Goal: Task Accomplishment & Management: Use online tool/utility

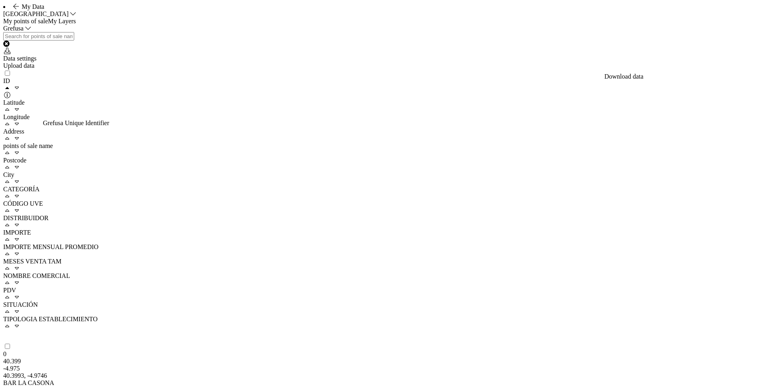
scroll to position [0, 377]
click at [721, 69] on div "Upload data" at bounding box center [385, 65] width 764 height 7
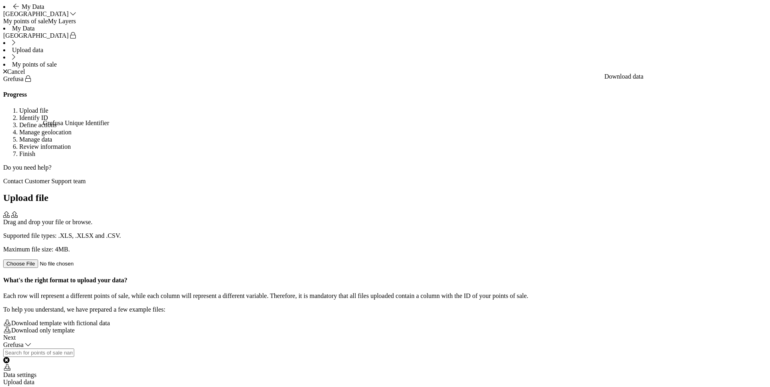
scroll to position [0, 0]
click at [737, 68] on div "Cancel" at bounding box center [385, 71] width 764 height 7
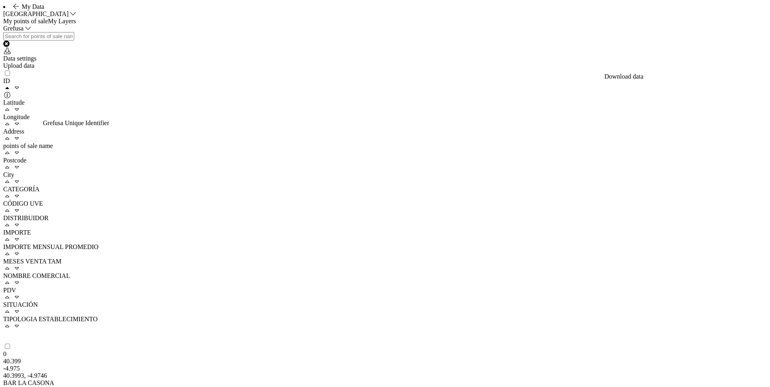
click at [26, 99] on div "ID" at bounding box center [19, 88] width 32 height 22
click at [10, 84] on span "ID" at bounding box center [6, 80] width 7 height 7
click at [54, 41] on input "text" at bounding box center [38, 36] width 71 height 8
paste input "35566"
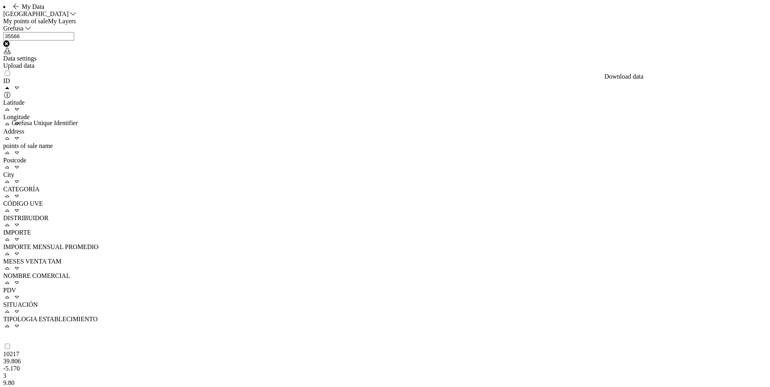
click at [67, 41] on input "35566" at bounding box center [38, 36] width 71 height 8
click at [19, 41] on input "35566" at bounding box center [38, 36] width 71 height 8
paste input "10010704"
type input "10010704"
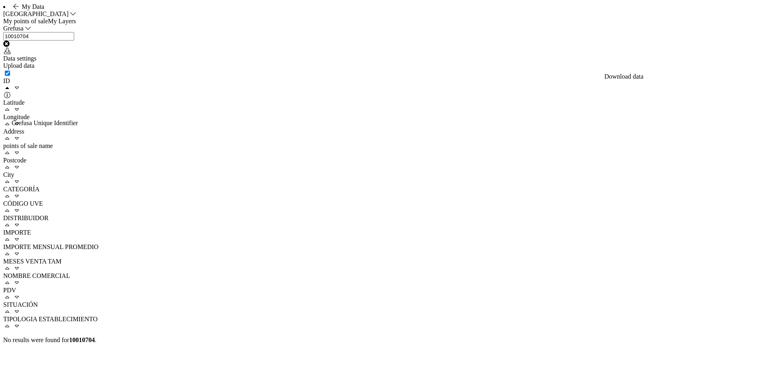
checkbox input "true"
type input "100"
checkbox input "false"
type input "1"
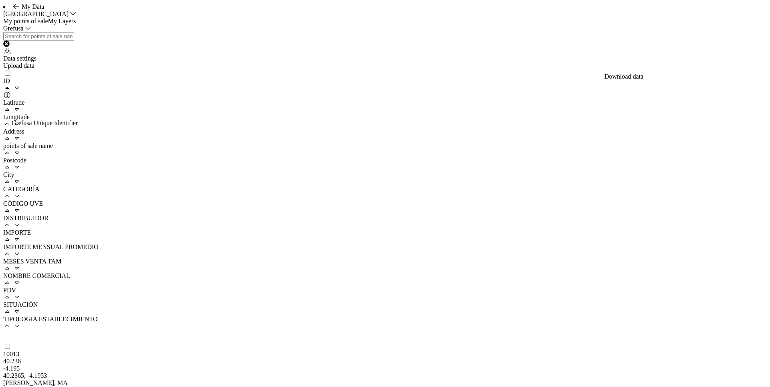
click at [74, 41] on input "text" at bounding box center [38, 36] width 71 height 8
paste input "35745"
type input "35745"
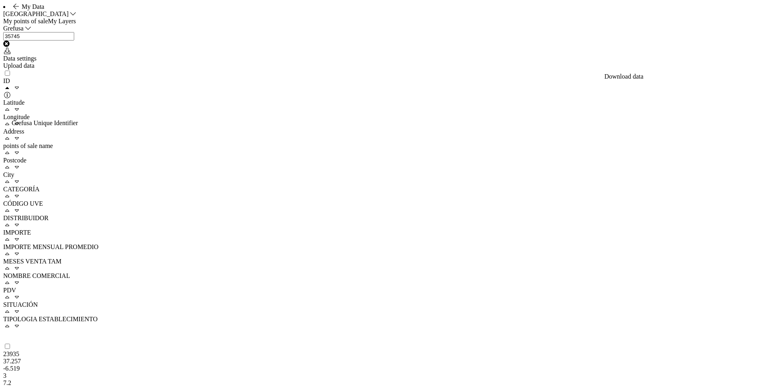
click at [135, 361] on div "ID Latitude Longitude Address points of sale name Postcode City CATEGORÍA CÓDIG…" at bounding box center [385, 352] width 764 height 567
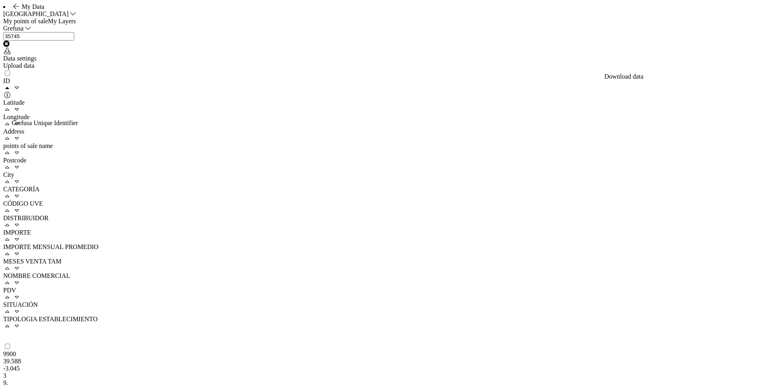
drag, startPoint x: 247, startPoint y: 232, endPoint x: 477, endPoint y: 118, distance: 256.4
click at [247, 232] on div "ID Latitude Longitude Address points of sale name Postcode City CATEGORÍA CÓDIG…" at bounding box center [385, 352] width 764 height 567
click at [730, 69] on div "Upload data" at bounding box center [385, 65] width 764 height 7
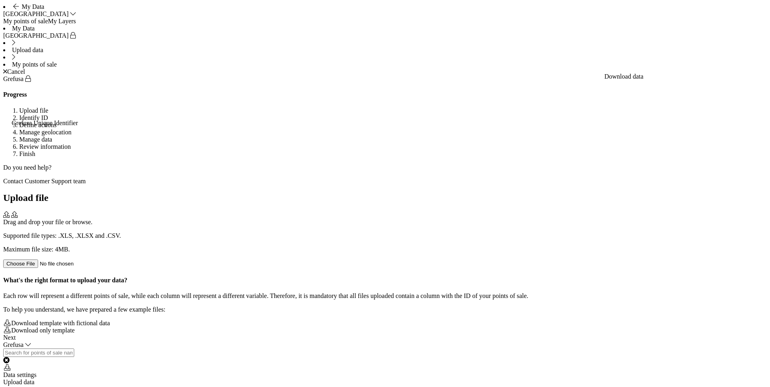
click at [394, 211] on div "Drag and drop your file or browse. Supported file types: .XLS, .XLSX and .CSV. …" at bounding box center [385, 239] width 764 height 57
click at [369, 246] on p "Please, try again." at bounding box center [385, 249] width 764 height 7
click at [757, 341] on div "Next" at bounding box center [385, 337] width 764 height 7
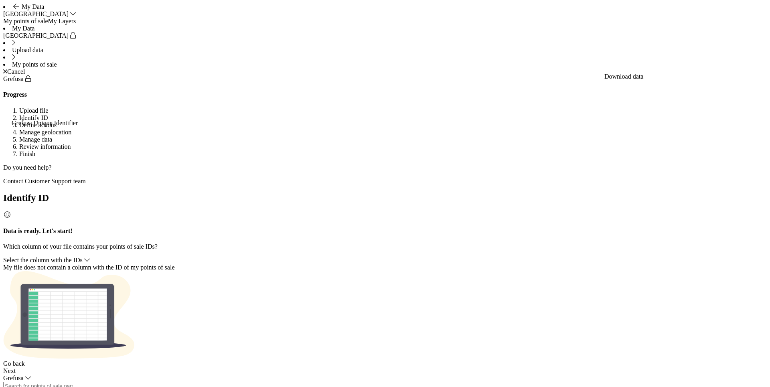
click at [434, 257] on div "Select the column with the IDs" at bounding box center [385, 260] width 764 height 7
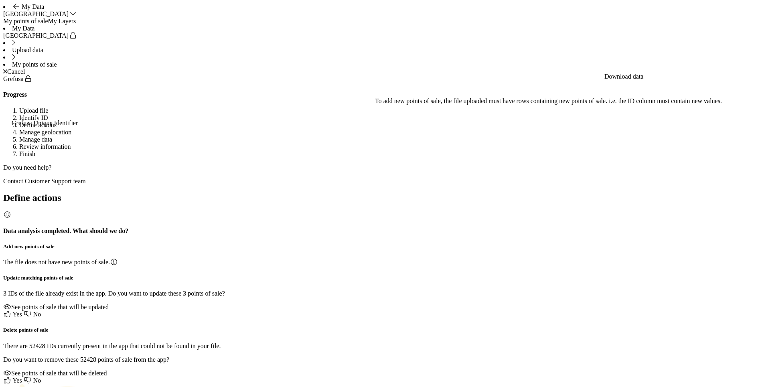
click at [325, 304] on div "See points of sale that will be updated" at bounding box center [385, 307] width 764 height 7
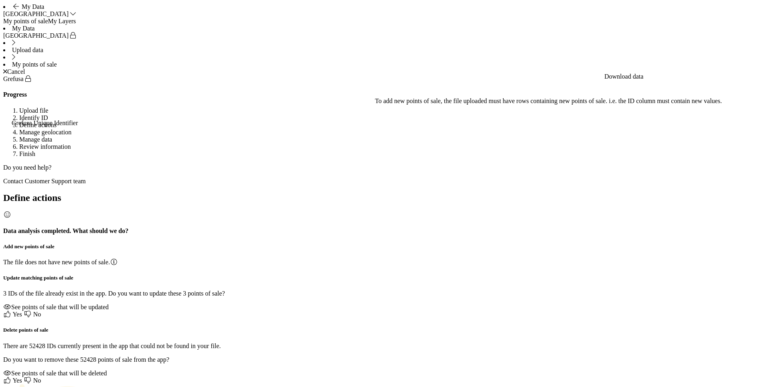
click at [735, 68] on div "Cancel" at bounding box center [385, 71] width 764 height 7
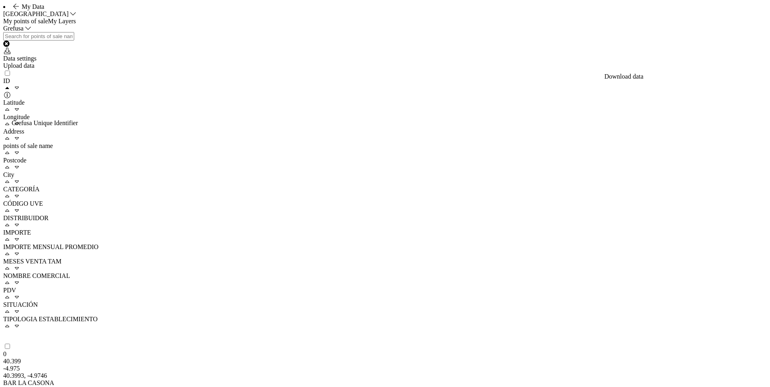
click at [724, 69] on div "Upload data" at bounding box center [385, 65] width 764 height 7
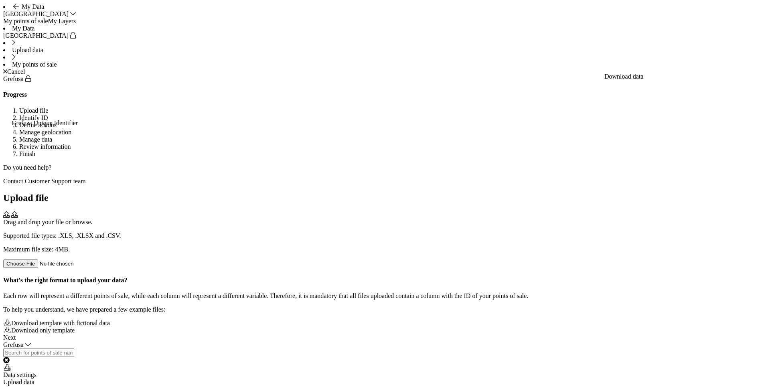
click at [389, 211] on div "Drag and drop your file or browse. Supported file types: .XLS, .XLSX and .CSV. …" at bounding box center [385, 239] width 764 height 57
click at [345, 211] on div "res_grefusatrial_grefusa_20250903.csv The file is bigger (5.6MB) than maximum a…" at bounding box center [385, 239] width 764 height 57
click at [747, 341] on div "Next" at bounding box center [385, 337] width 764 height 7
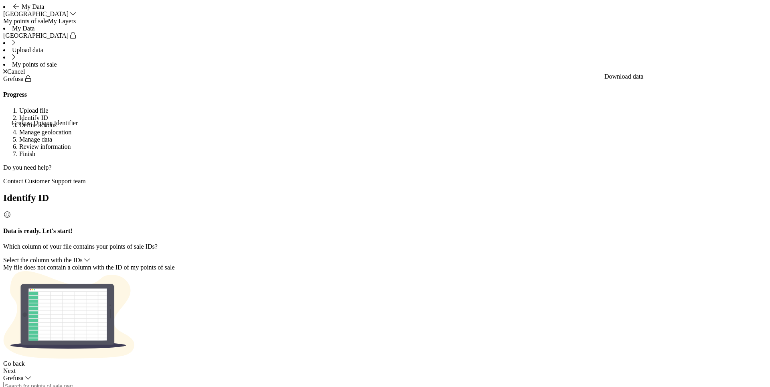
click at [83, 257] on span "Select the column with the IDs" at bounding box center [42, 260] width 79 height 7
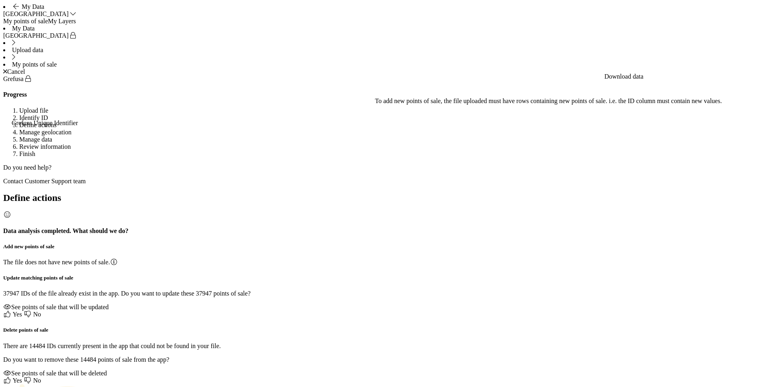
click at [321, 304] on div "See points of sale that will be updated" at bounding box center [385, 307] width 764 height 7
click at [11, 311] on icon at bounding box center [7, 314] width 8 height 6
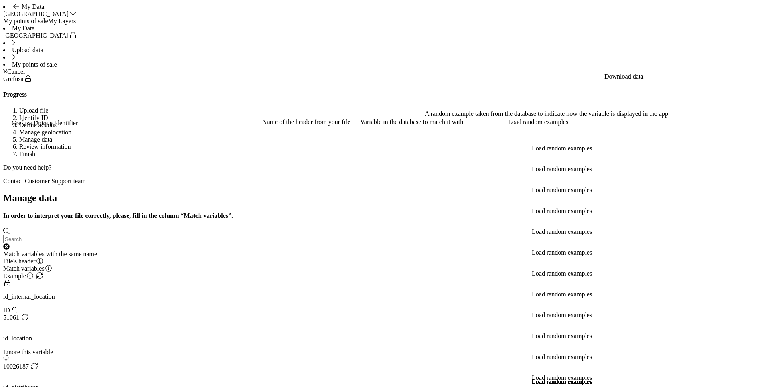
scroll to position [134, 0]
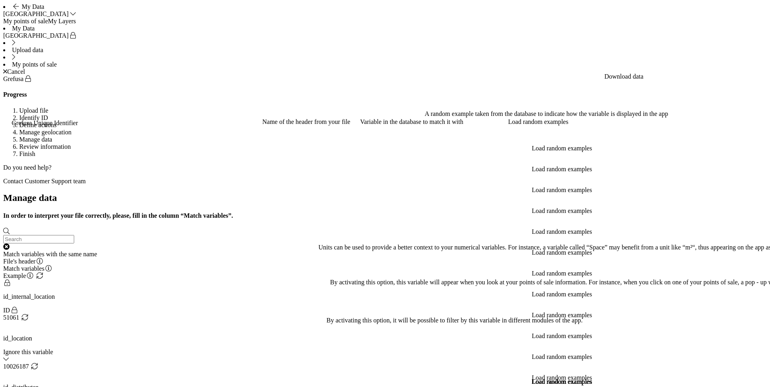
radio input "true"
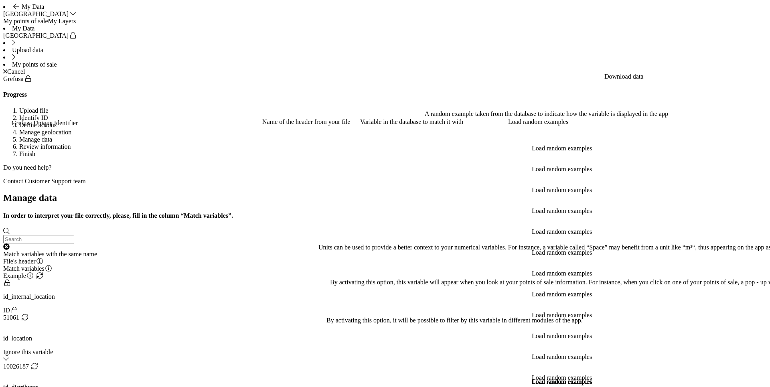
radio input "true"
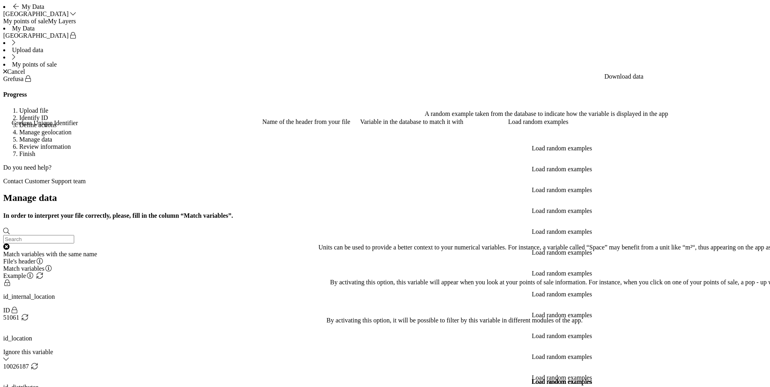
radio input "true"
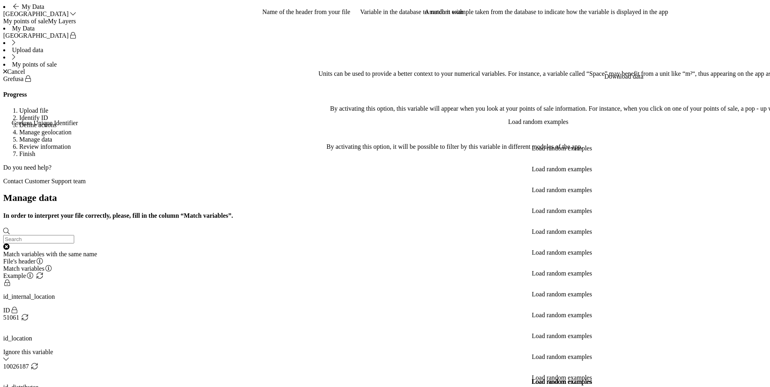
radio input "true"
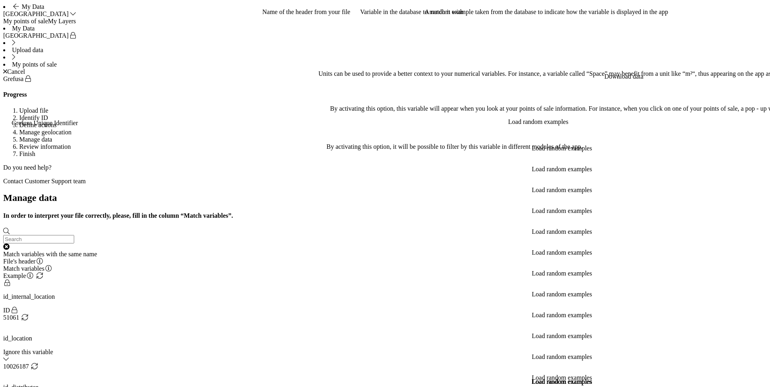
radio input "true"
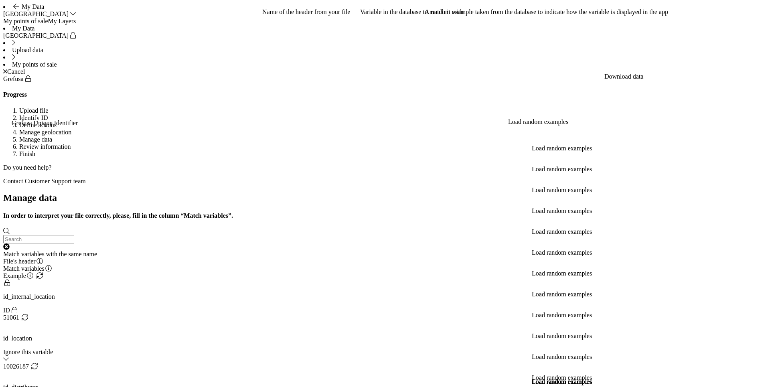
scroll to position [287, 0]
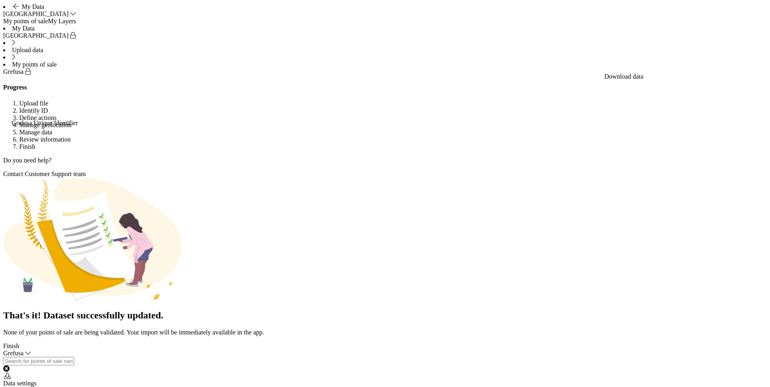
type input "1"
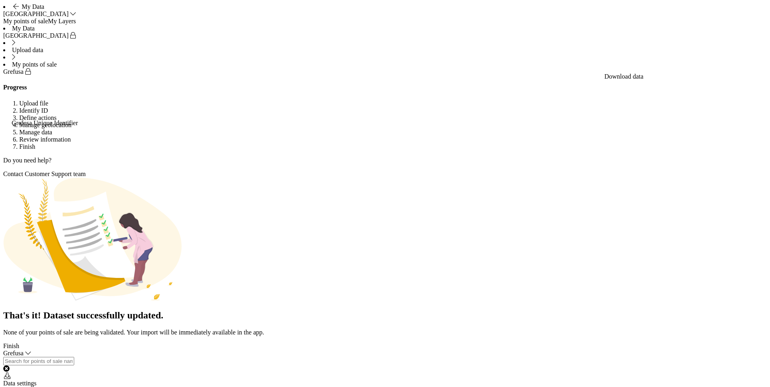
type input "1"
type input "2"
type input "3"
type input "1"
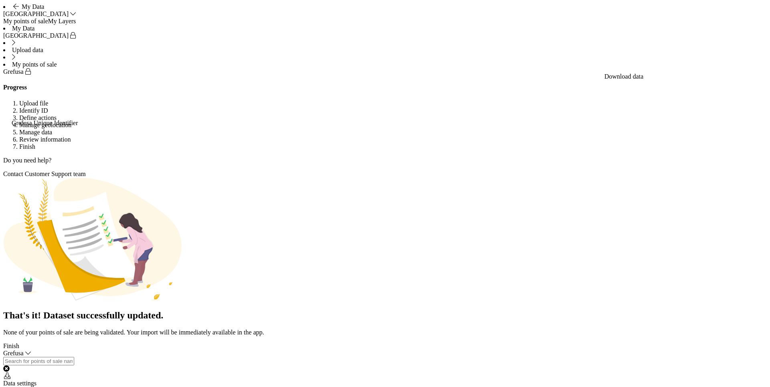
type input "1"
type input "2"
type input "1"
type input "3"
type input "1"
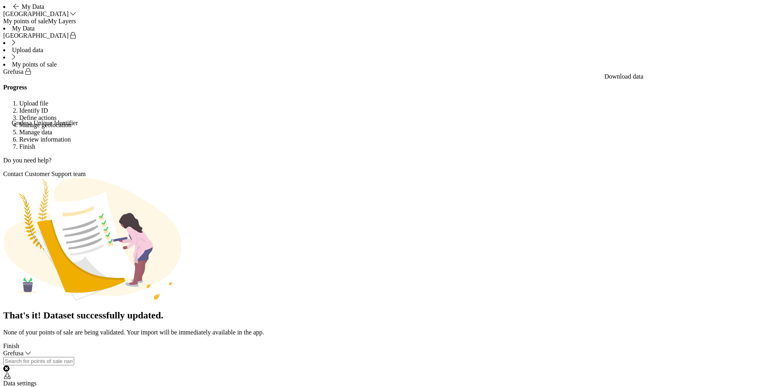
type input "3"
type input "1"
type input "3"
type input "1"
type input "2"
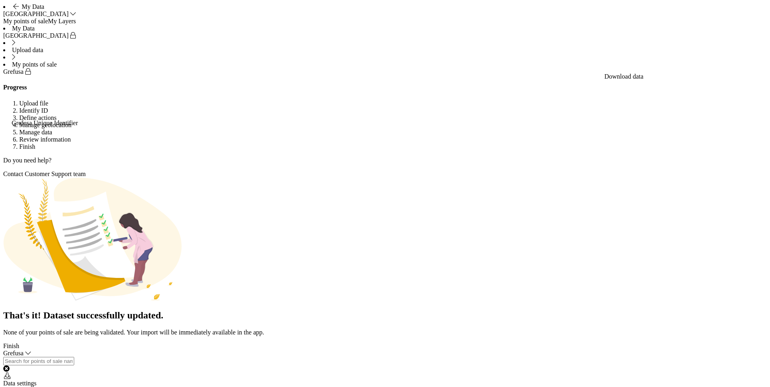
type input "1"
type input "3"
type input "1"
type input "3"
type input "1"
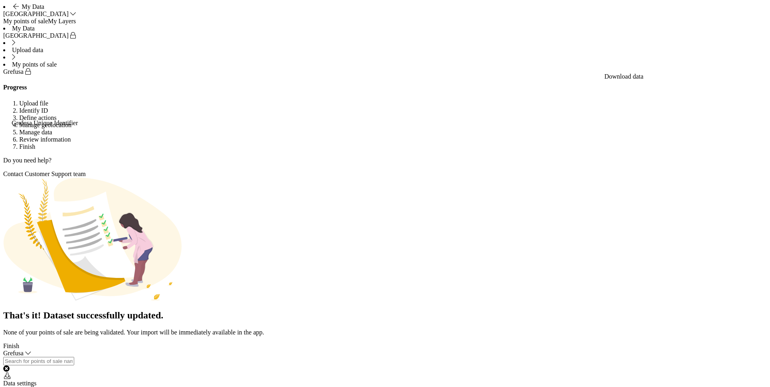
type input "4"
type input "1"
type input "4"
type input "1"
type input "4"
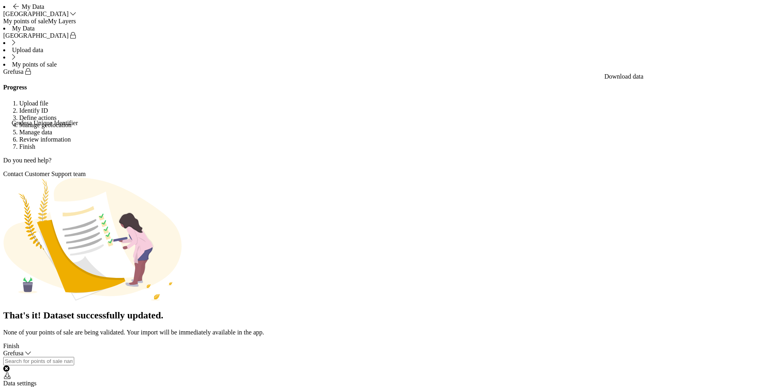
type input "2"
type input "4"
type input "1"
type input "2"
type input "1"
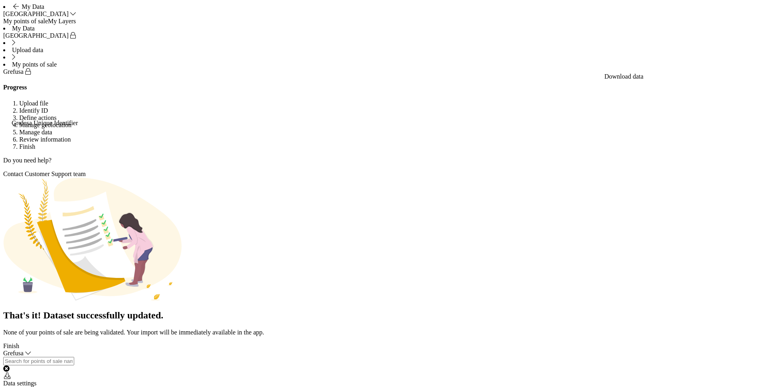
type input "4"
type input "2"
click at [754, 350] on div "Finish" at bounding box center [385, 346] width 764 height 7
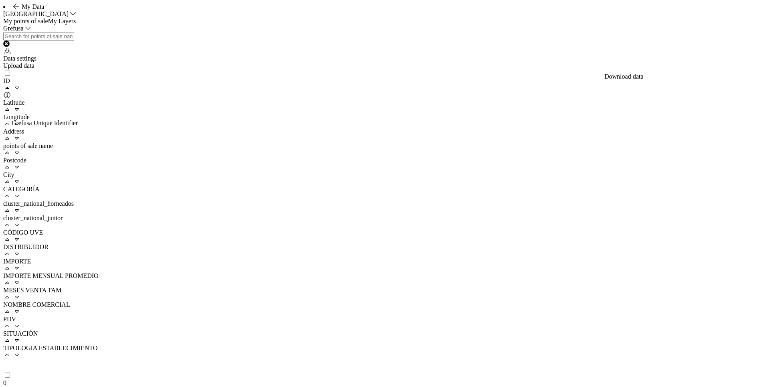
scroll to position [0, 0]
click at [16, 18] on li "My Data Spain" at bounding box center [385, 10] width 764 height 14
click at [15, 10] on icon at bounding box center [16, 6] width 8 height 6
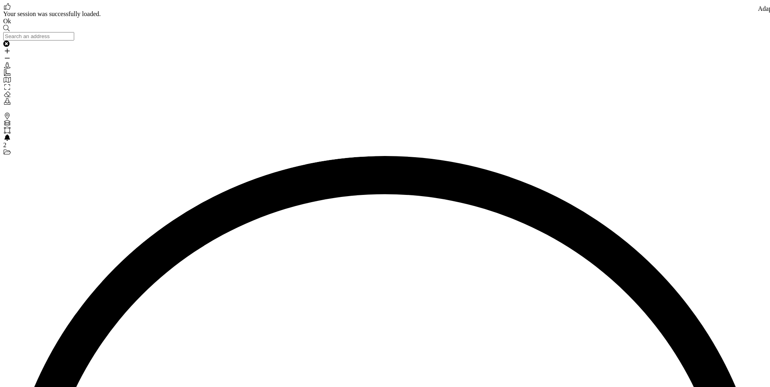
click at [17, 113] on div "Brands" at bounding box center [385, 116] width 764 height 7
click at [11, 120] on icon "Layers" at bounding box center [7, 123] width 8 height 6
click at [5, 113] on div "Brands" at bounding box center [385, 116] width 764 height 7
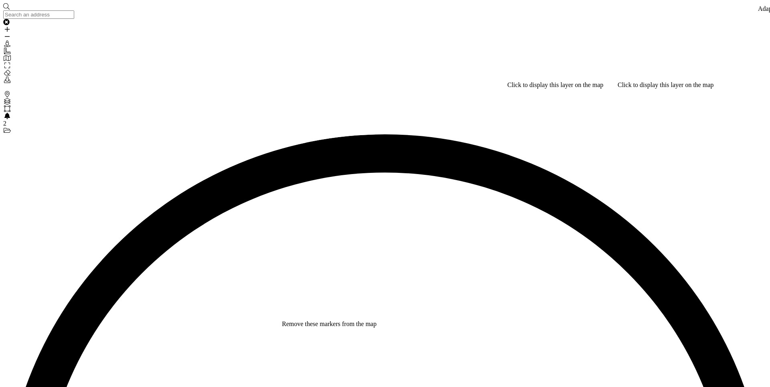
checkbox input "true"
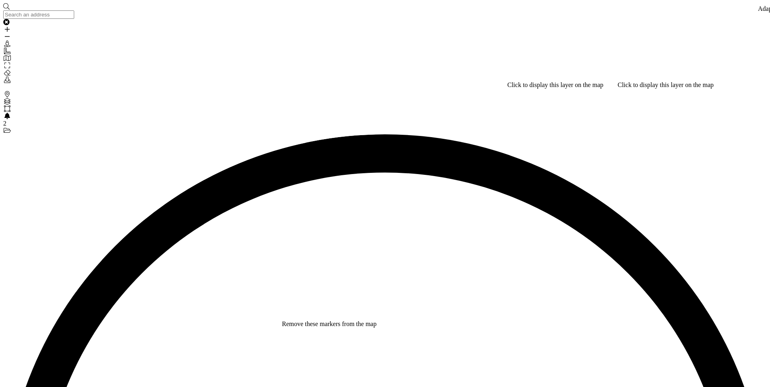
checkbox input "true"
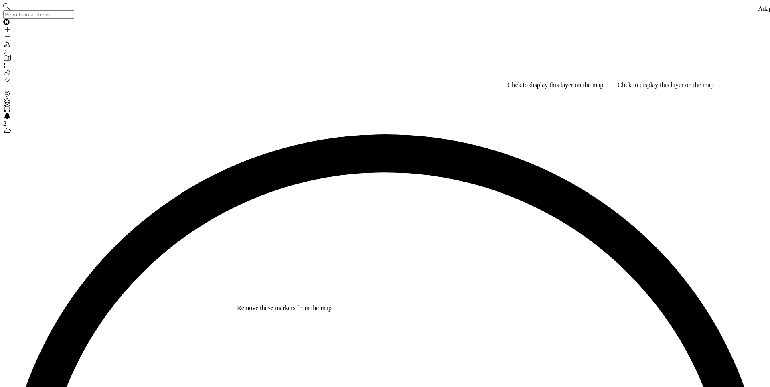
checkbox input "false"
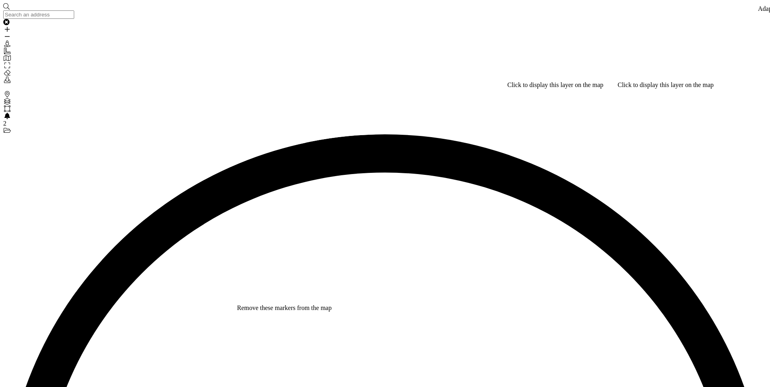
checkbox input "false"
checkbox input "true"
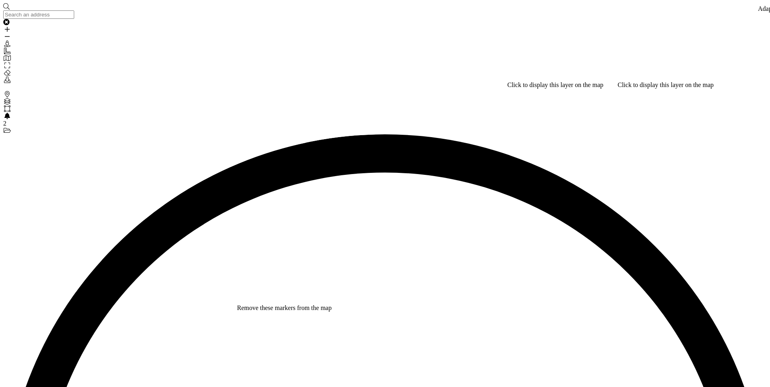
checkbox input "true"
checkbox input "false"
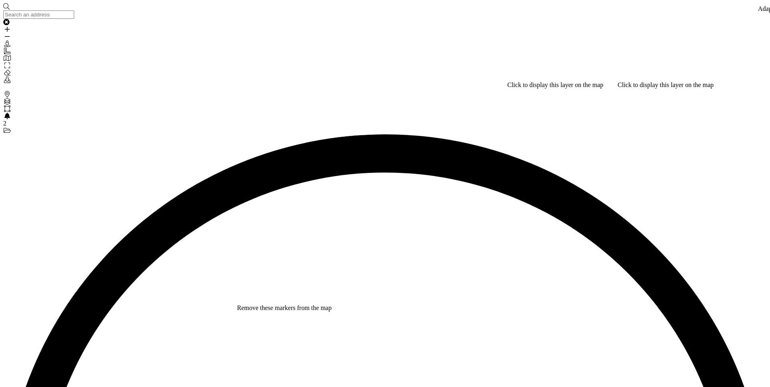
checkbox input "false"
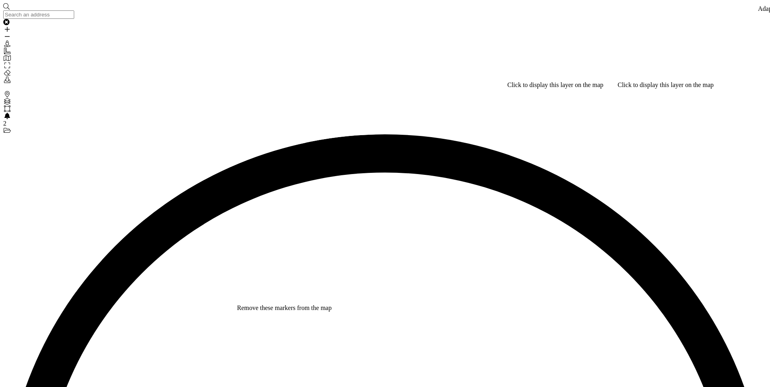
checkbox input "true"
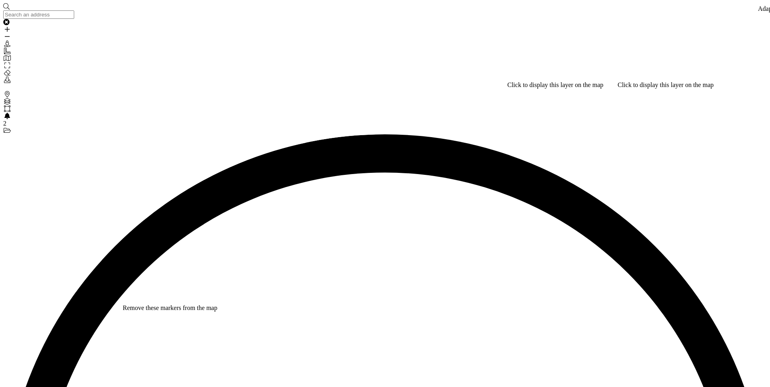
checkbox input "true"
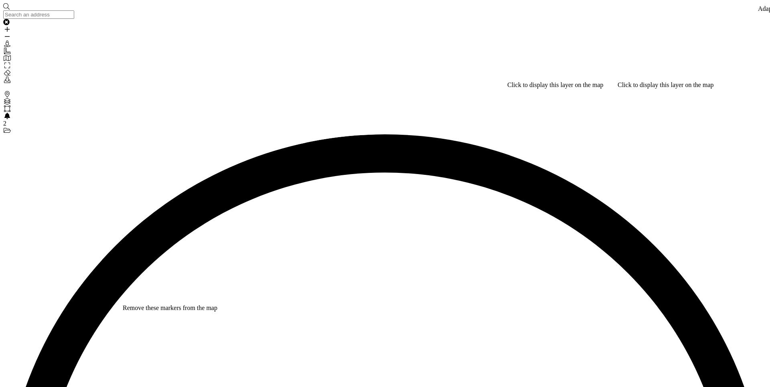
checkbox input "false"
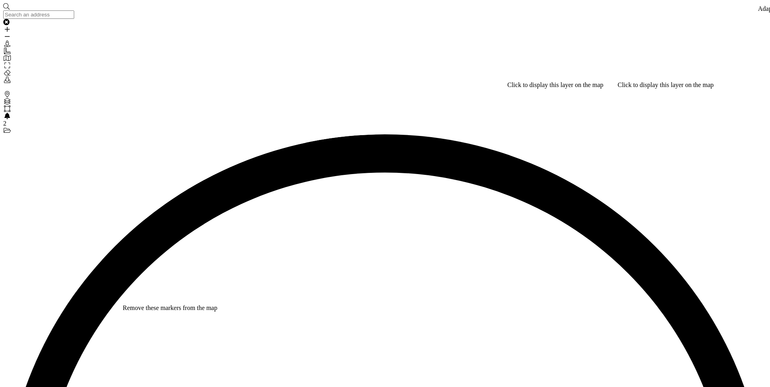
checkbox input "false"
checkbox input "true"
drag, startPoint x: 331, startPoint y: 265, endPoint x: 265, endPoint y: 240, distance: 70.3
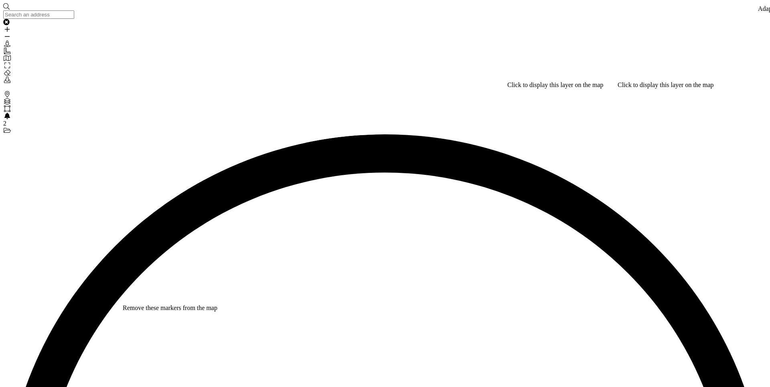
checkbox input "true"
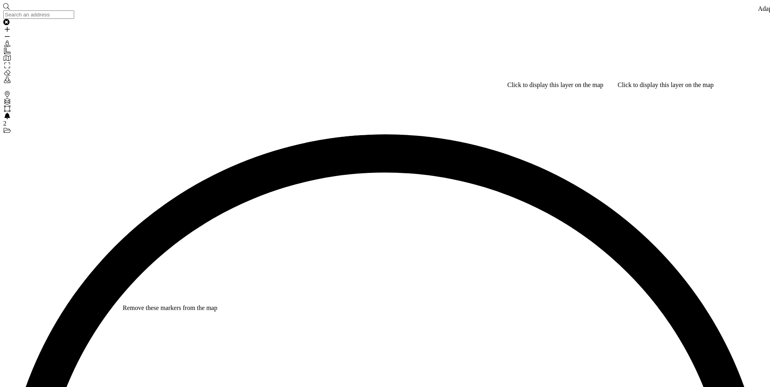
checkbox input "false"
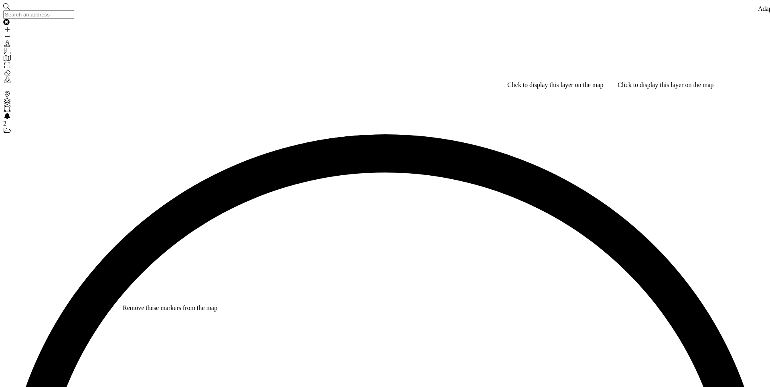
checkbox input "true"
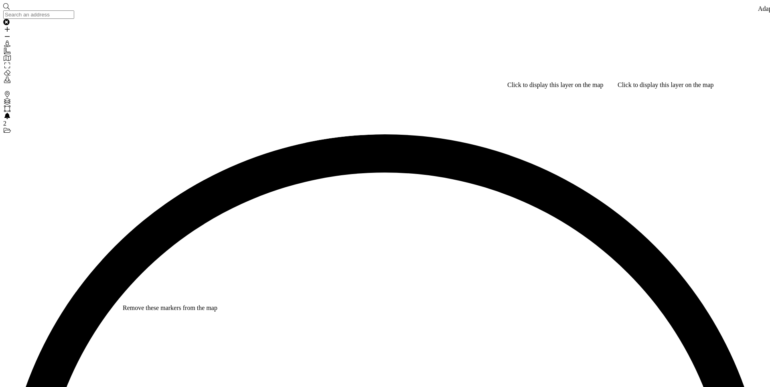
checkbox input "false"
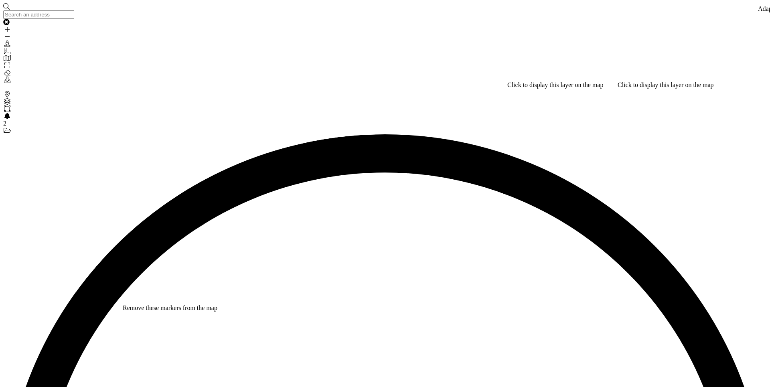
type input "3"
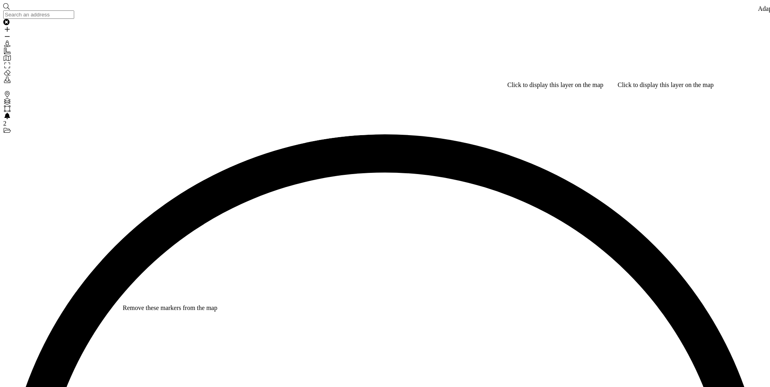
checkbox input "true"
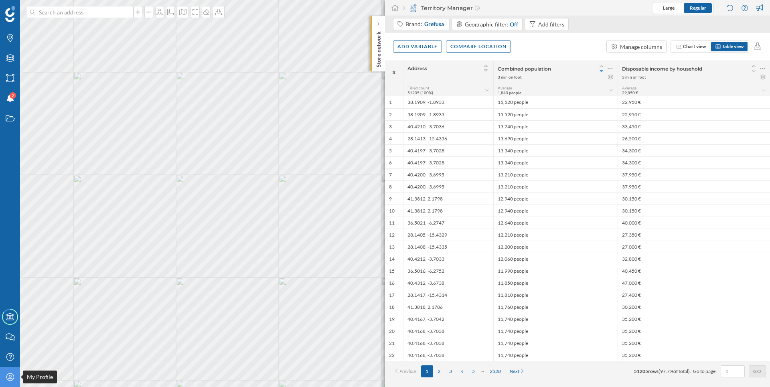
click at [11, 375] on icon "My Profile" at bounding box center [10, 377] width 10 height 8
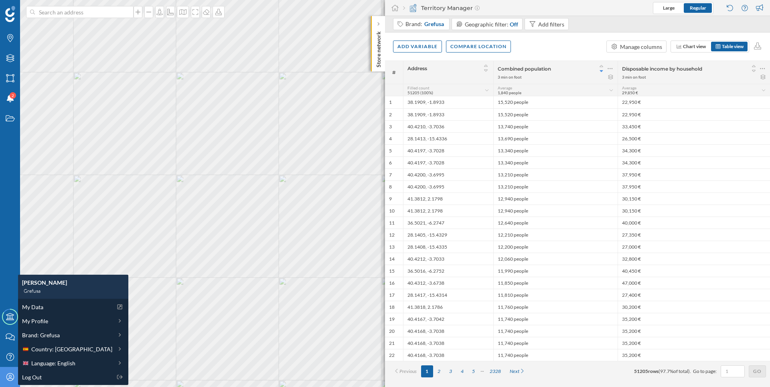
click at [11, 375] on icon "My Profile" at bounding box center [10, 377] width 10 height 8
click at [9, 250] on div "Brands Layers Areas Notifications 2 States" at bounding box center [10, 153] width 20 height 307
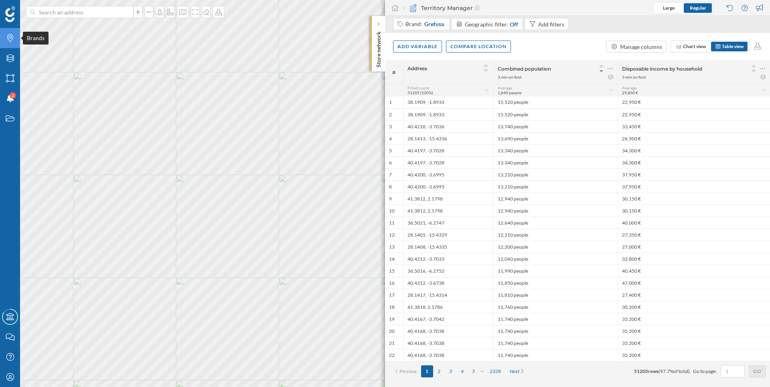
click at [10, 44] on div "Brands" at bounding box center [10, 38] width 20 height 20
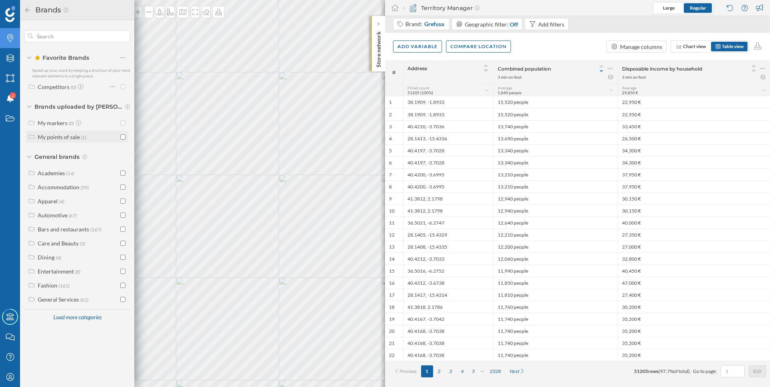
click at [80, 137] on label "My points of sale (1)" at bounding box center [62, 137] width 49 height 8
click at [77, 151] on div "Grefusa" at bounding box center [66, 151] width 56 height 8
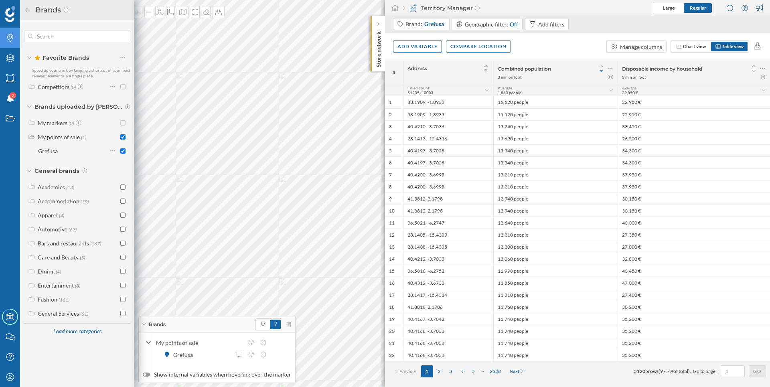
click at [376, 39] on p "Store network" at bounding box center [379, 47] width 8 height 39
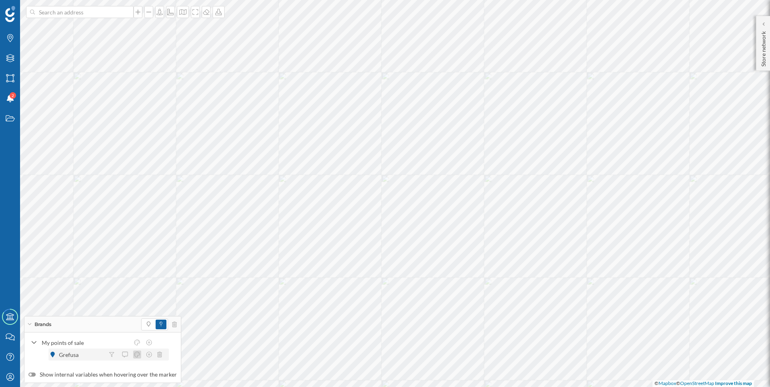
click at [139, 354] on icon at bounding box center [137, 355] width 7 height 6
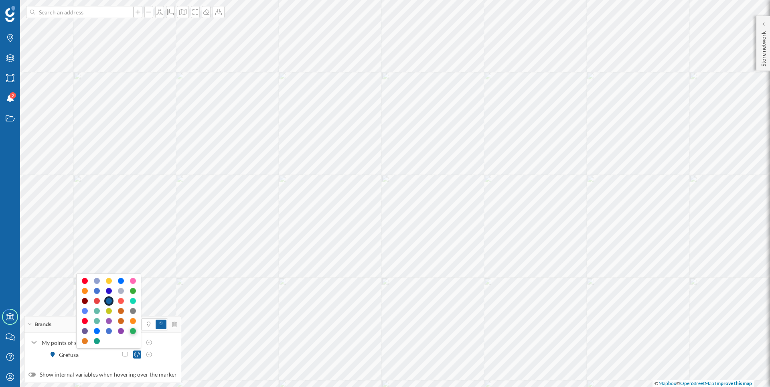
click at [132, 331] on div at bounding box center [133, 331] width 6 height 6
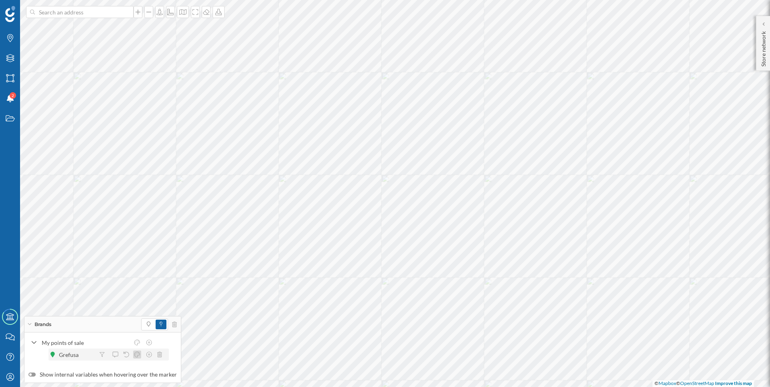
click at [137, 356] on icon at bounding box center [137, 355] width 7 height 6
